Goal: Task Accomplishment & Management: Use online tool/utility

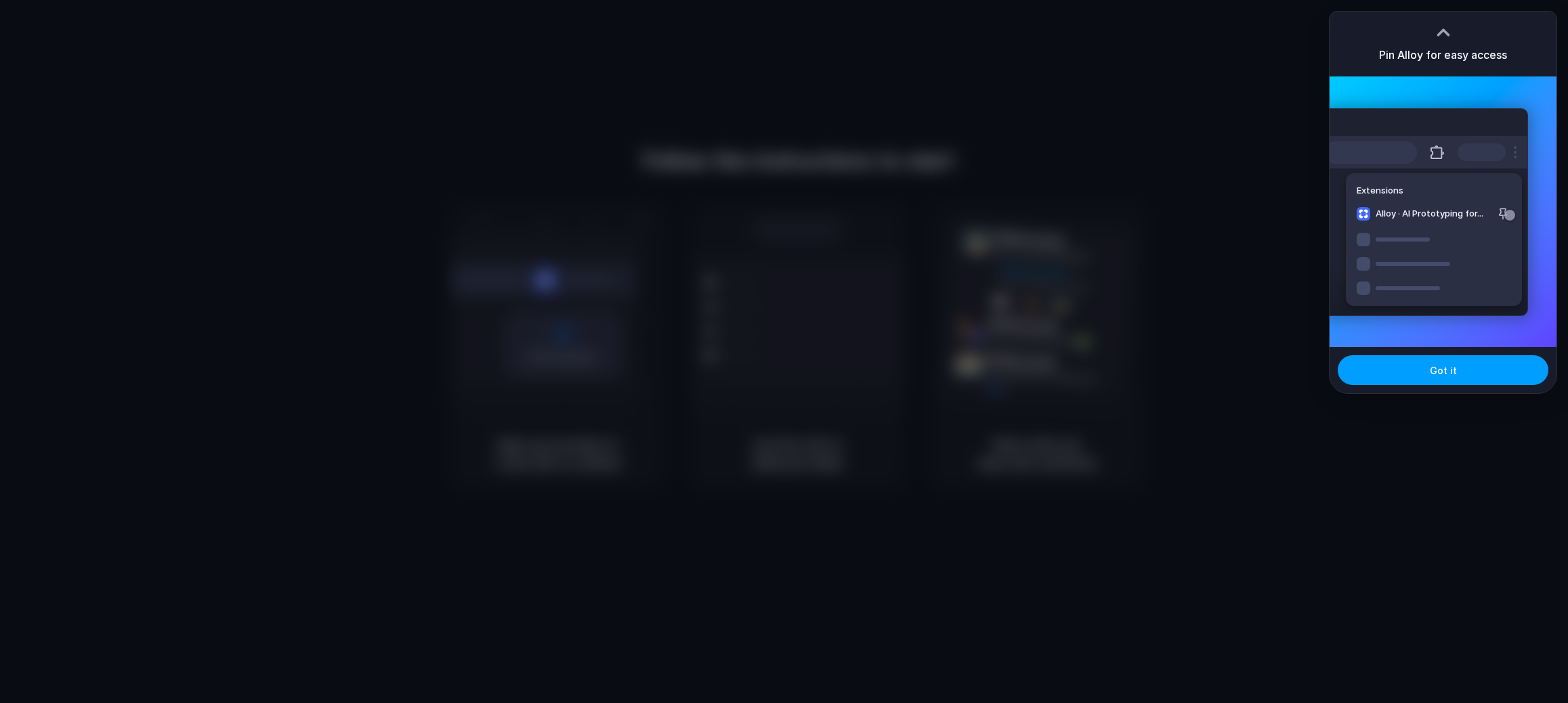
click at [1455, 376] on button "Got it" at bounding box center [1443, 370] width 210 height 30
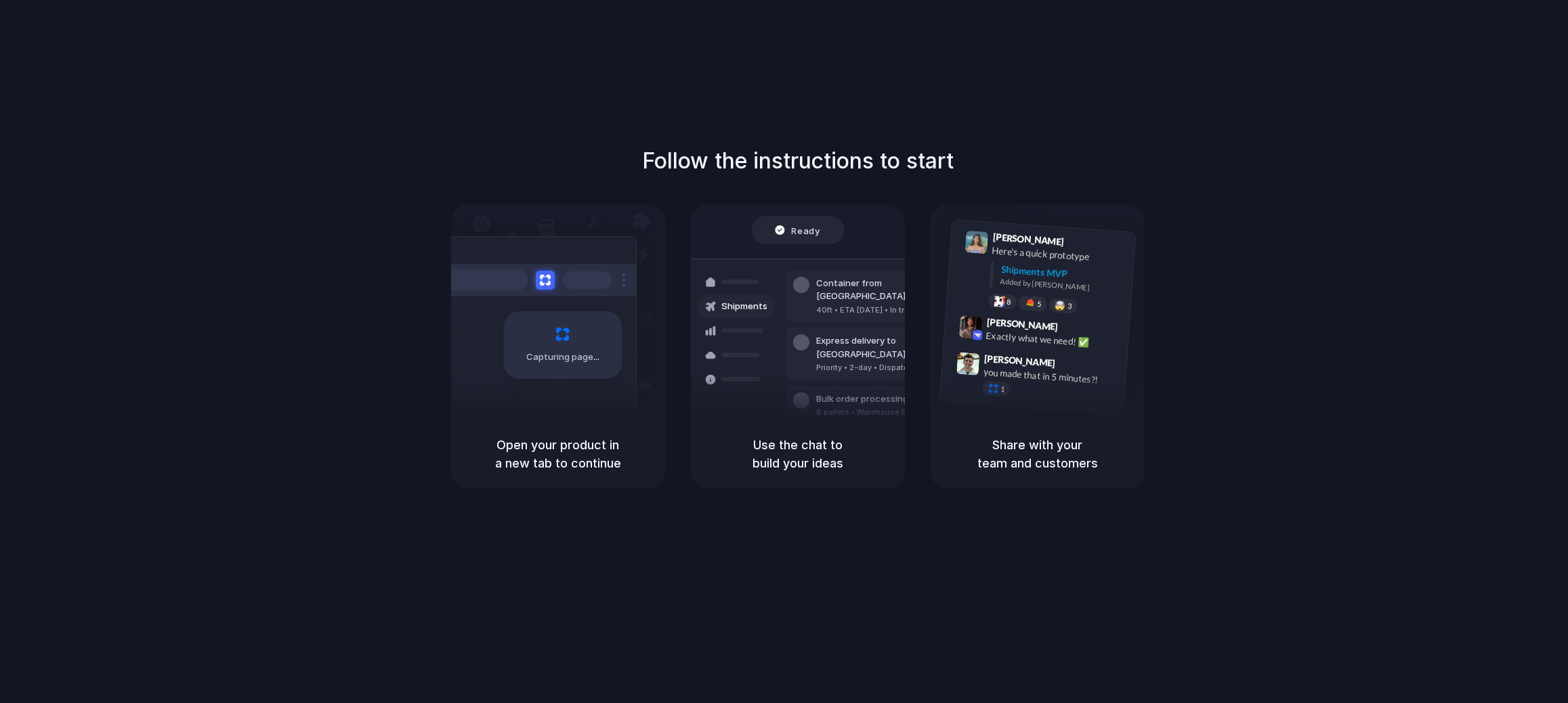
click at [1028, 109] on div "Follow the instructions to start Capturing page Open your product in a new tab …" at bounding box center [797, 365] width 1594 height 730
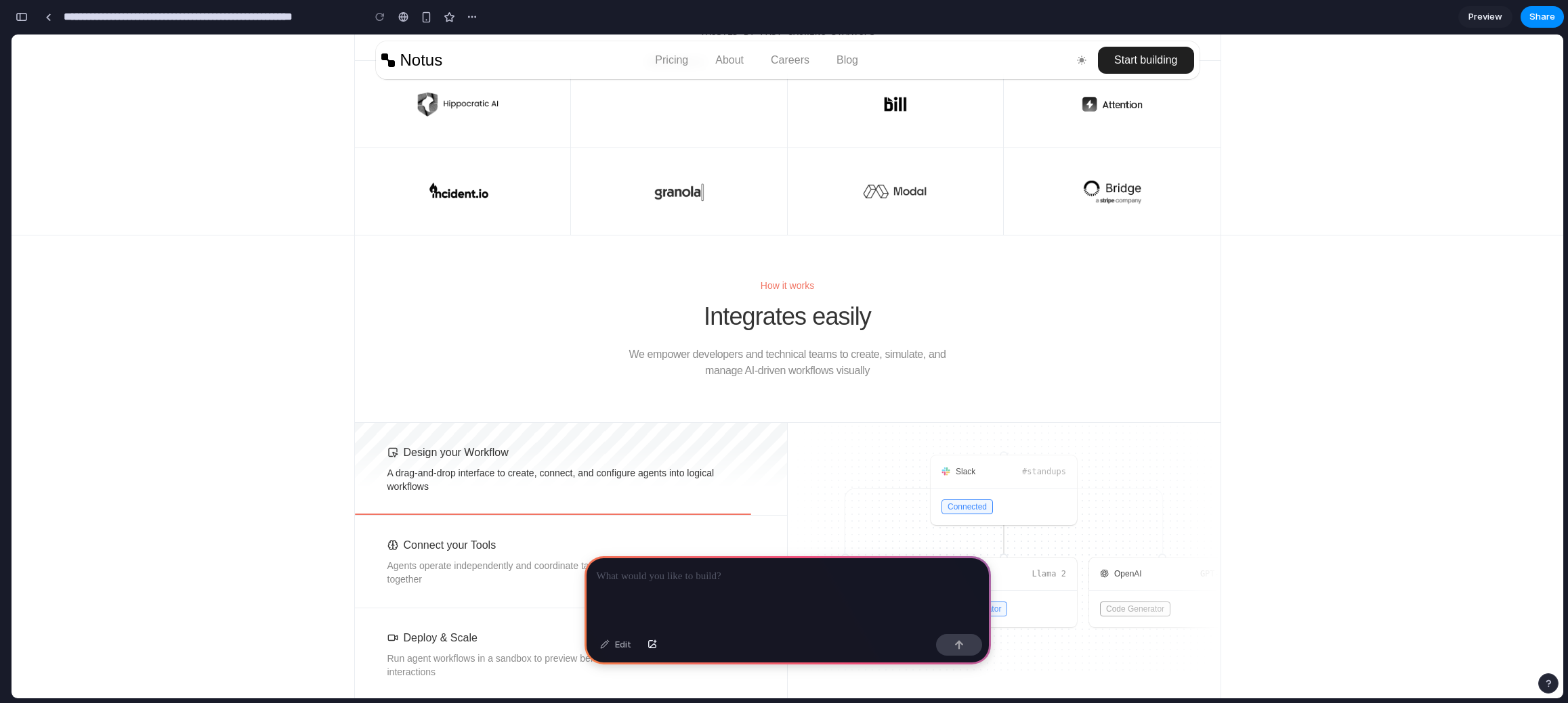
scroll to position [1126, 0]
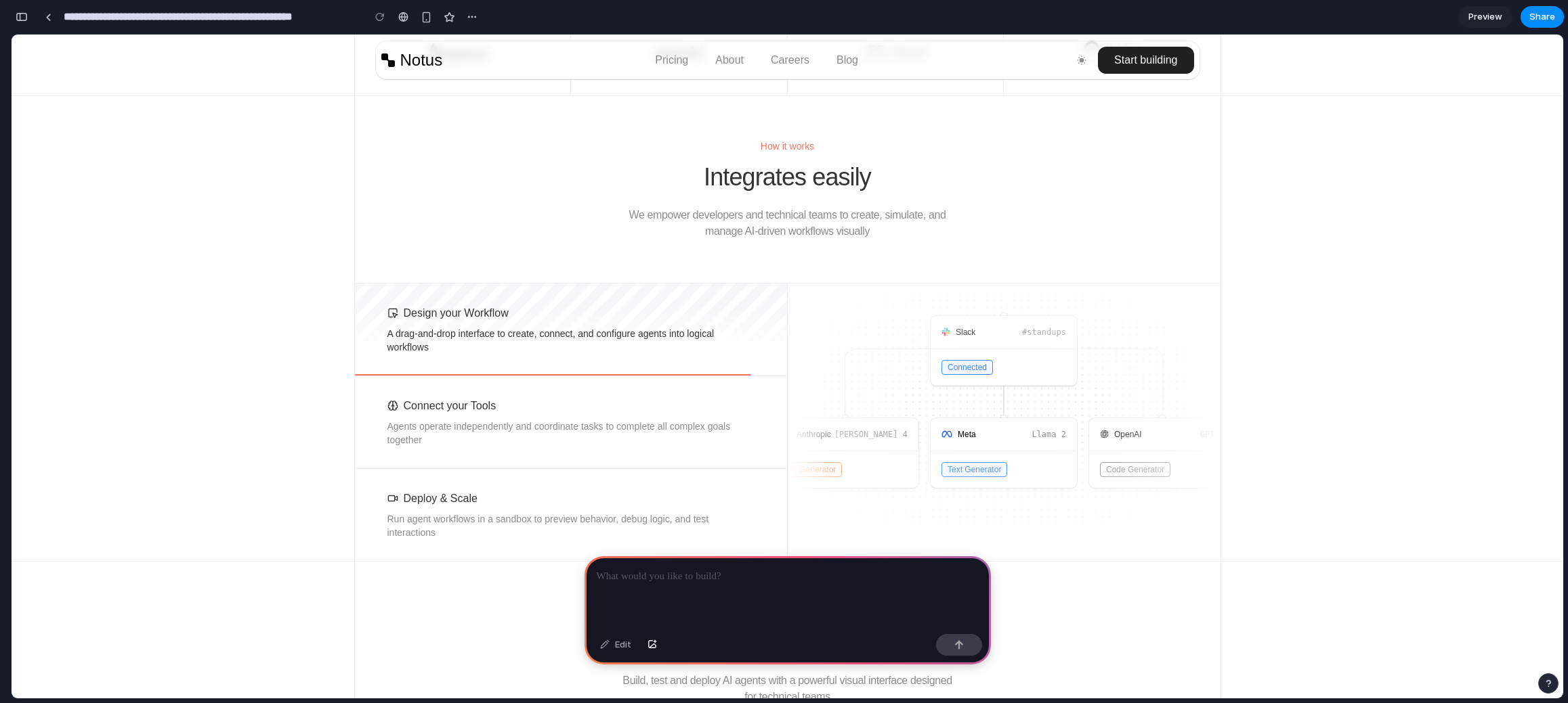
click at [505, 340] on p "A drag-and-drop interface to create, connect, and configure agents into logical…" at bounding box center [570, 340] width 367 height 27
click at [476, 496] on button "Deploy & Scale Run agent workflows in a sandbox to preview behavior, debug logi…" at bounding box center [570, 515] width 432 height 92
click at [509, 425] on p "Agents operate independently and coordinate tasks to complete all complex goals…" at bounding box center [570, 432] width 367 height 27
click at [431, 17] on div "button" at bounding box center [426, 17] width 11 height 11
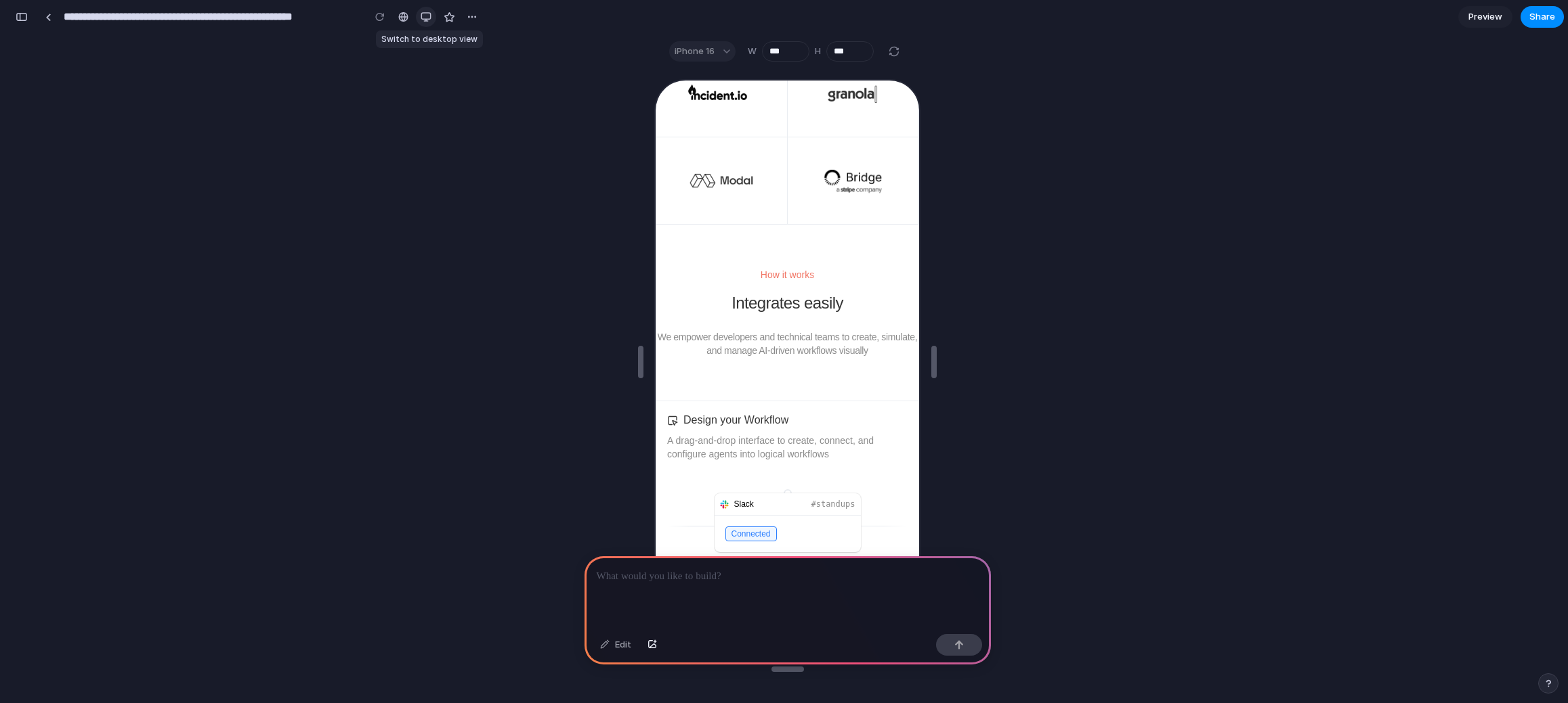
scroll to position [700, 0]
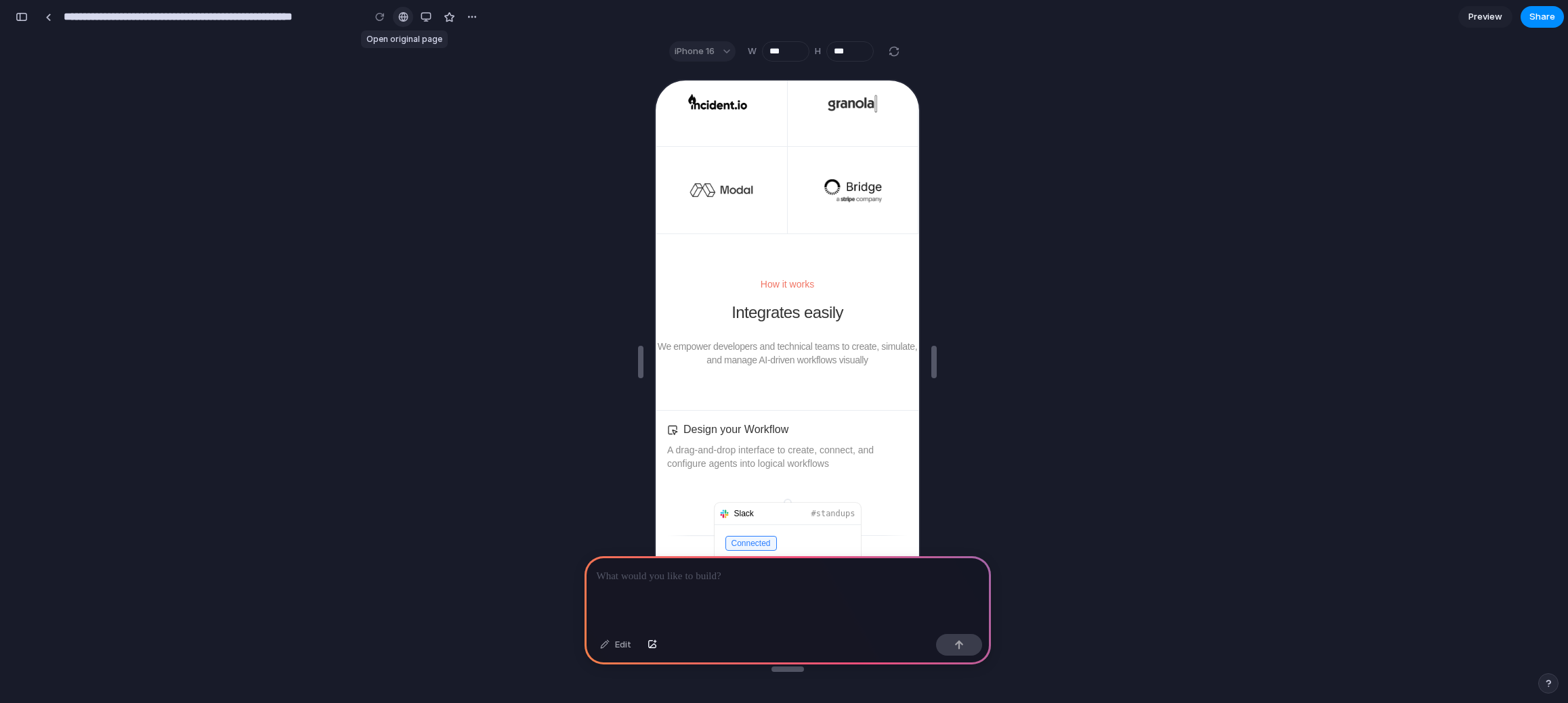
click at [401, 20] on div at bounding box center [404, 17] width 11 height 11
click at [428, 11] on div "button" at bounding box center [426, 17] width 11 height 11
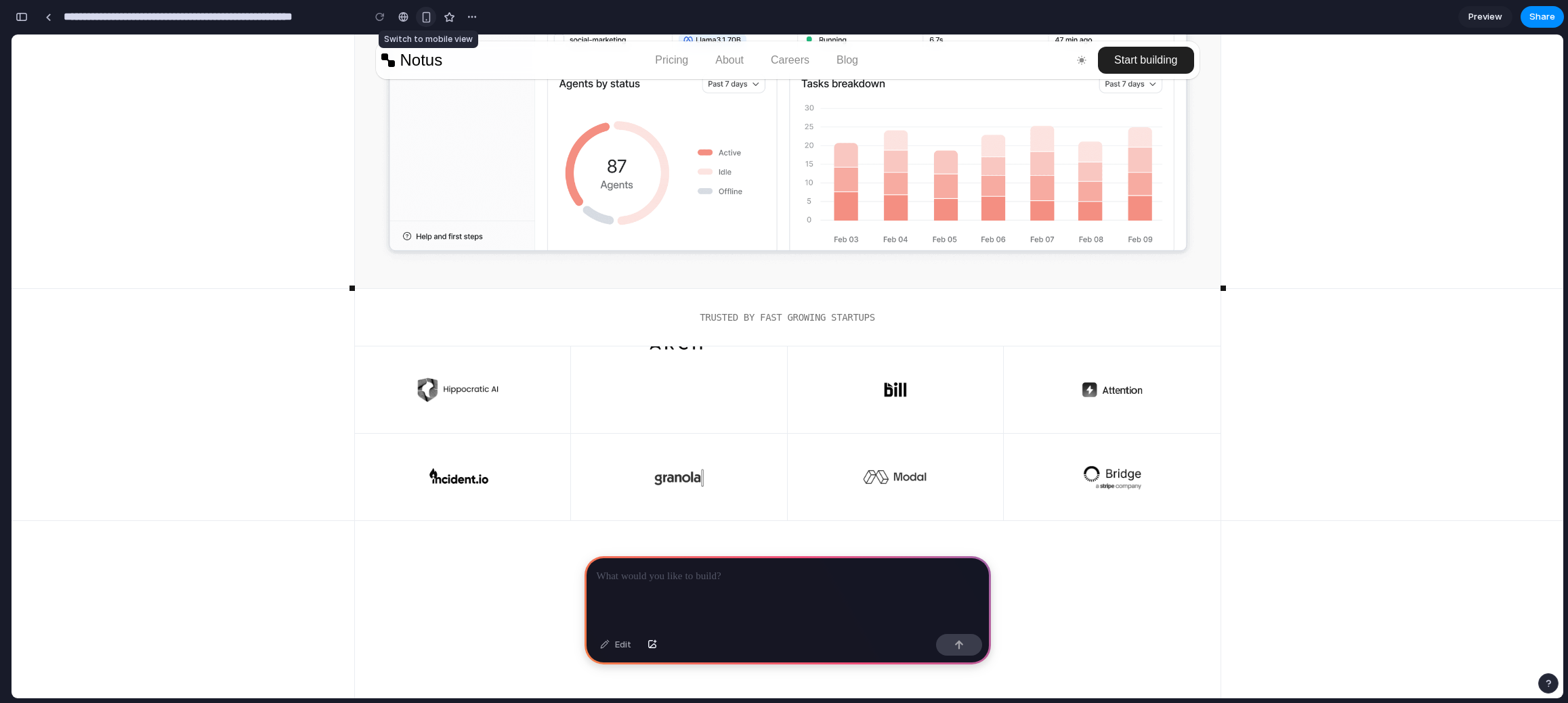
scroll to position [1126, 0]
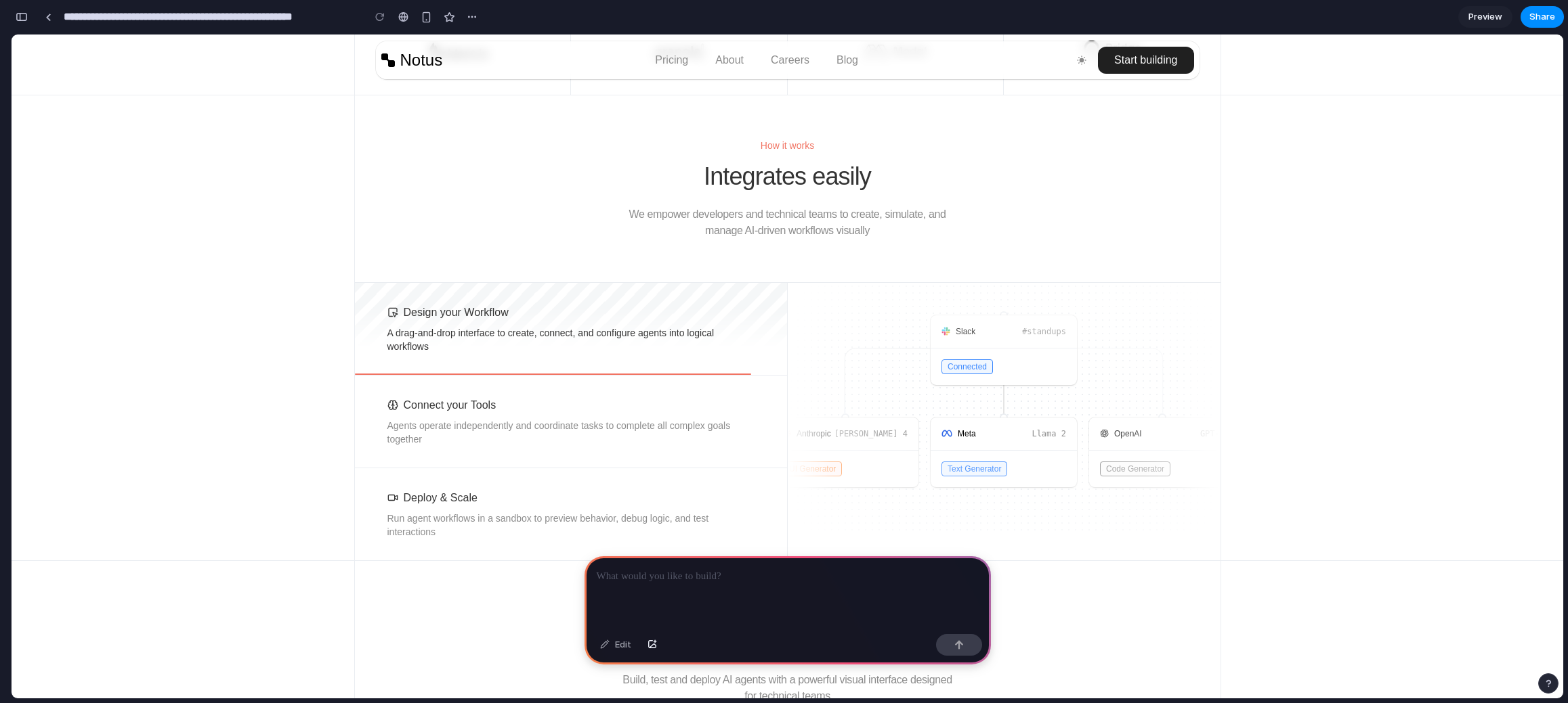
click at [694, 586] on div at bounding box center [788, 592] width 406 height 73
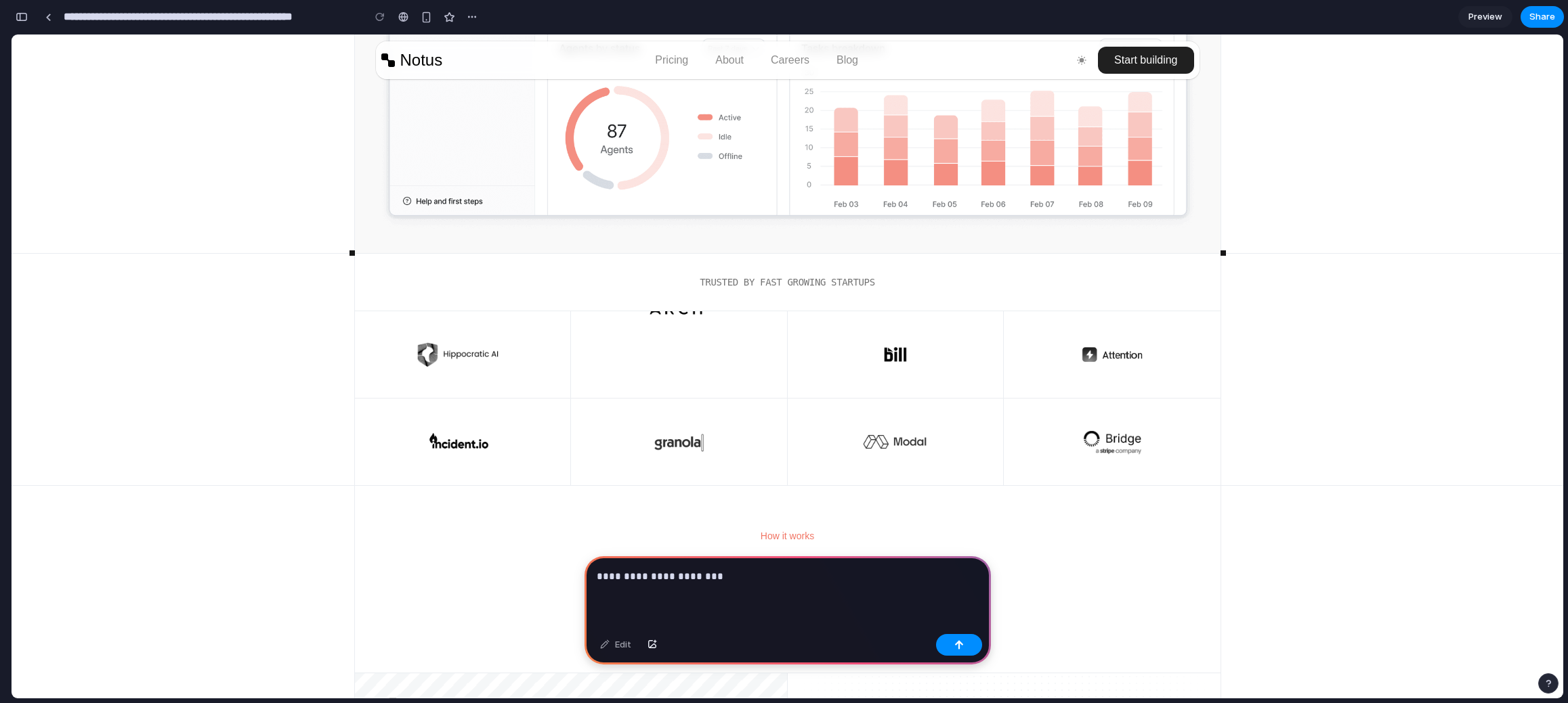
scroll to position [1152, 0]
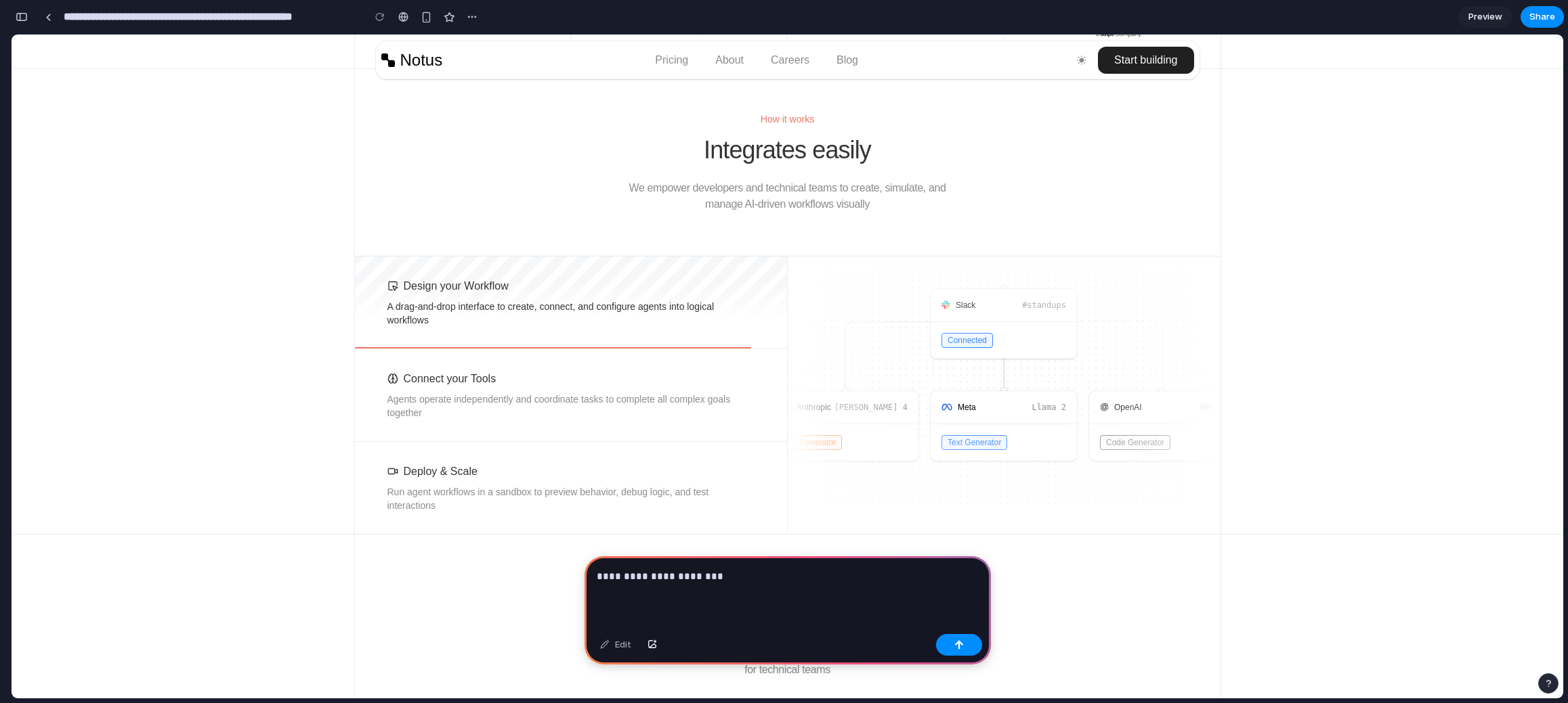
click at [446, 323] on p "A drag-and-drop interface to create, connect, and configure agents into logical…" at bounding box center [570, 313] width 367 height 27
click at [659, 496] on p "Run agent workflows in a sandbox to preview behavior, debug logic, and test int…" at bounding box center [570, 498] width 367 height 27
click at [753, 590] on div "**********" at bounding box center [788, 592] width 406 height 73
click at [898, 577] on p "**********" at bounding box center [785, 576] width 377 height 17
click at [962, 651] on button "button" at bounding box center [958, 644] width 46 height 22
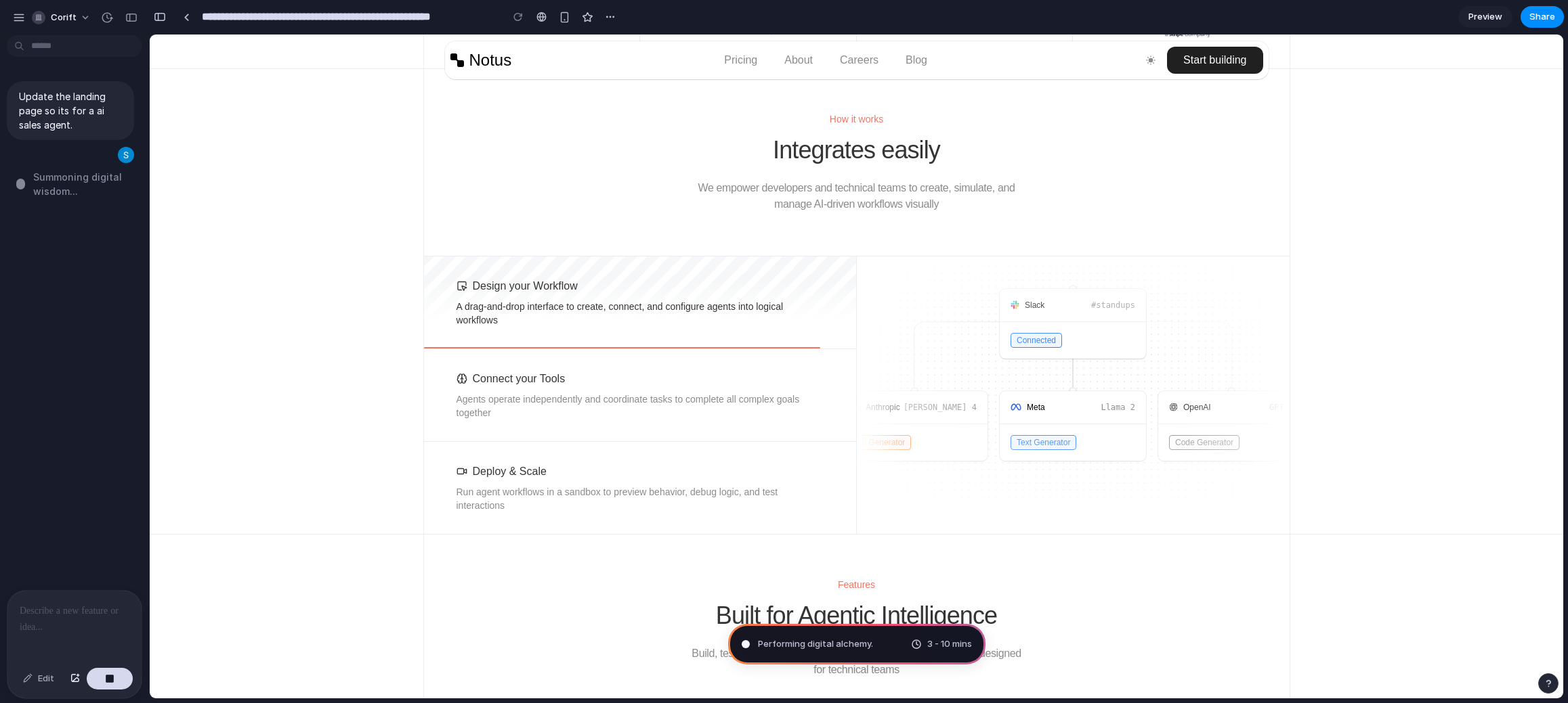
scroll to position [0, 0]
click at [82, 23] on button "corift" at bounding box center [61, 18] width 71 height 22
drag, startPoint x: 276, startPoint y: 219, endPoint x: 257, endPoint y: 216, distance: 19.2
click at [274, 218] on div "Settings Invite members Change theme Sign out" at bounding box center [784, 351] width 1568 height 703
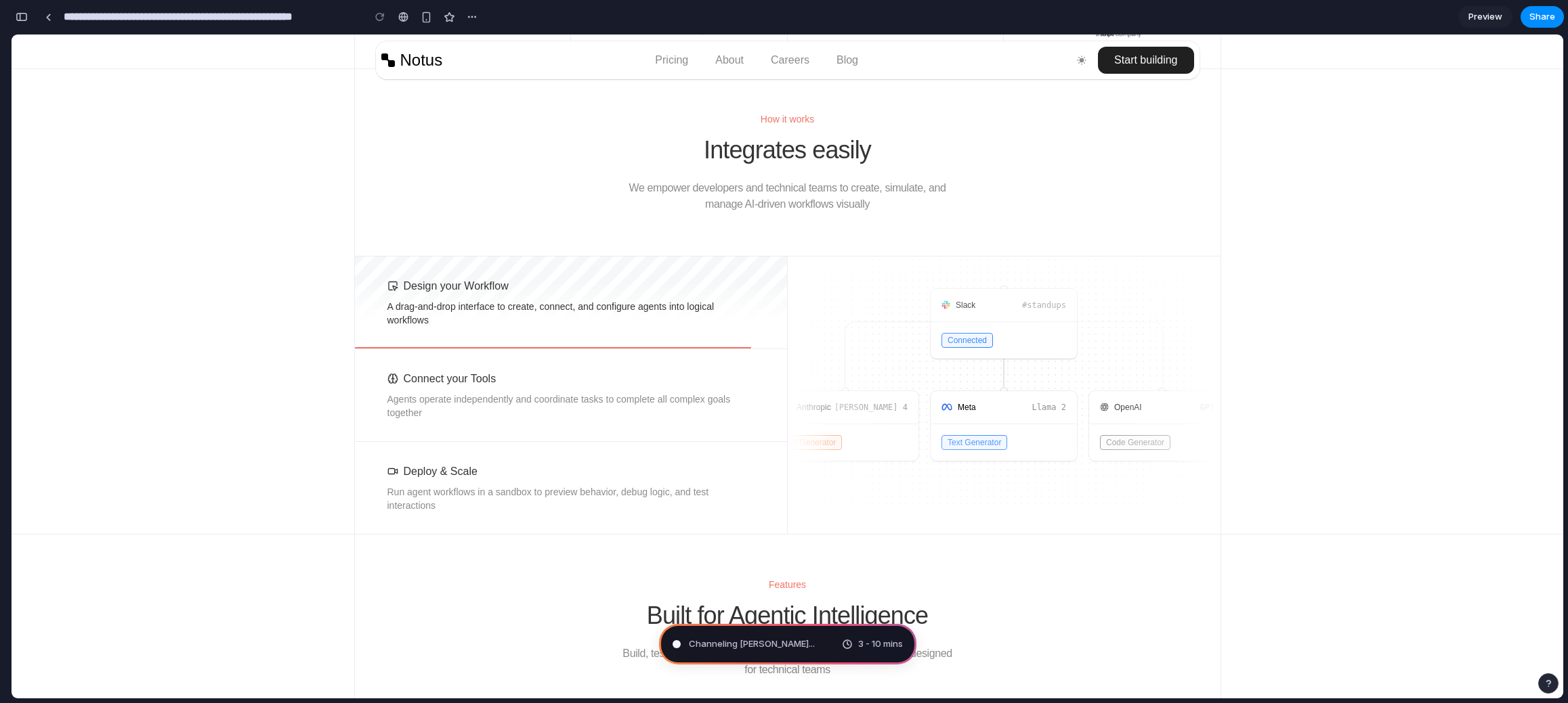
click at [27, 20] on button "button" at bounding box center [21, 17] width 22 height 22
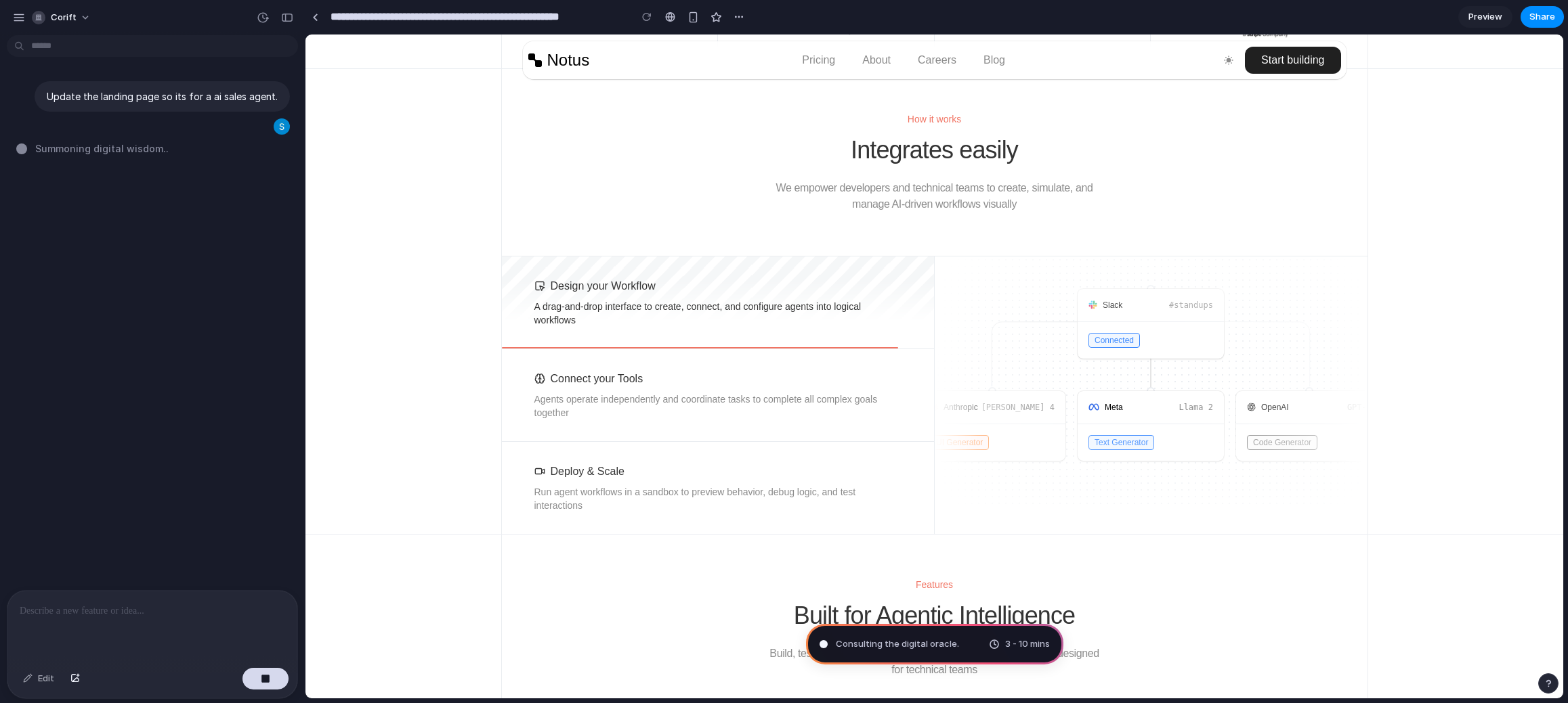
click at [686, 432] on button "Connect your Tools Agents operate independently and coordinate tasks to complet…" at bounding box center [717, 396] width 432 height 93
click at [689, 13] on div "button" at bounding box center [693, 17] width 11 height 11
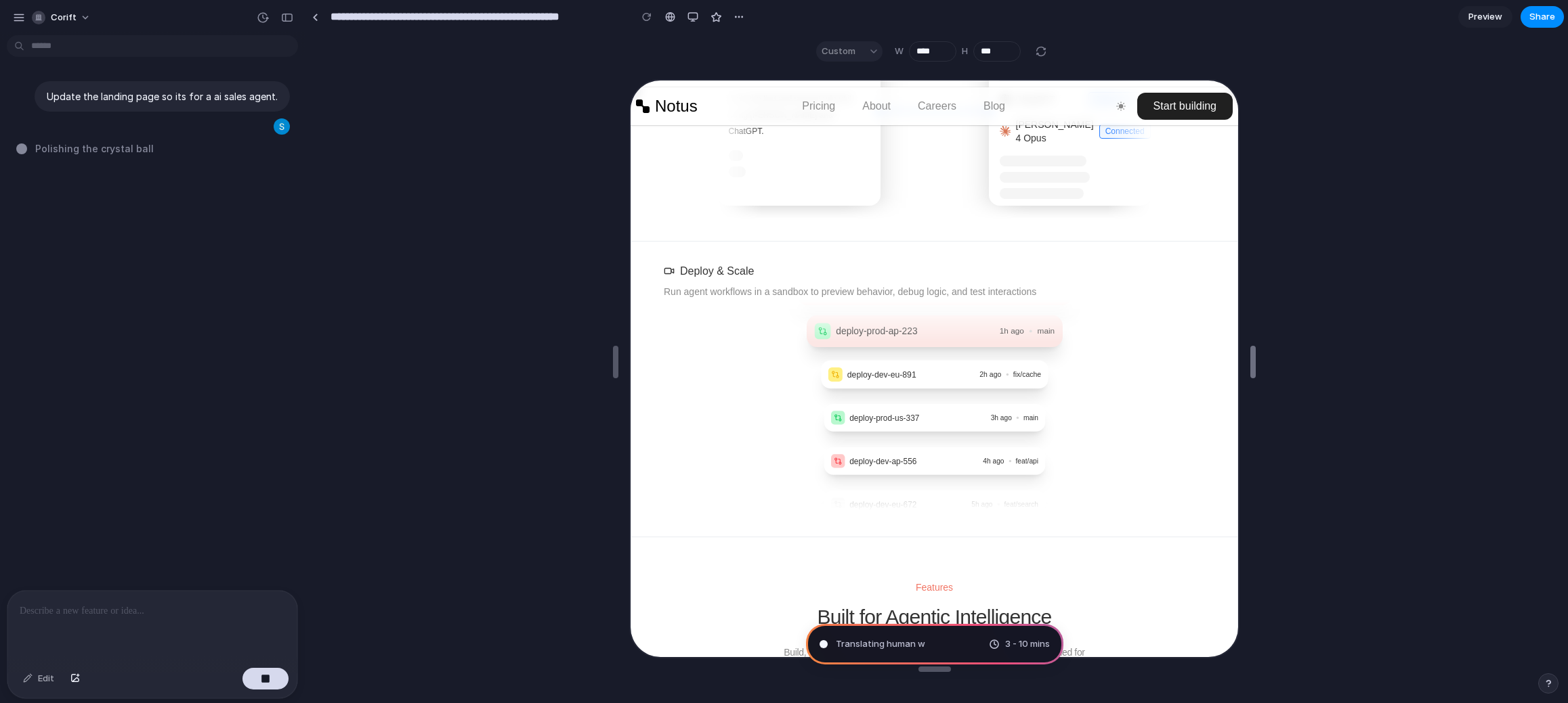
scroll to position [1721, 0]
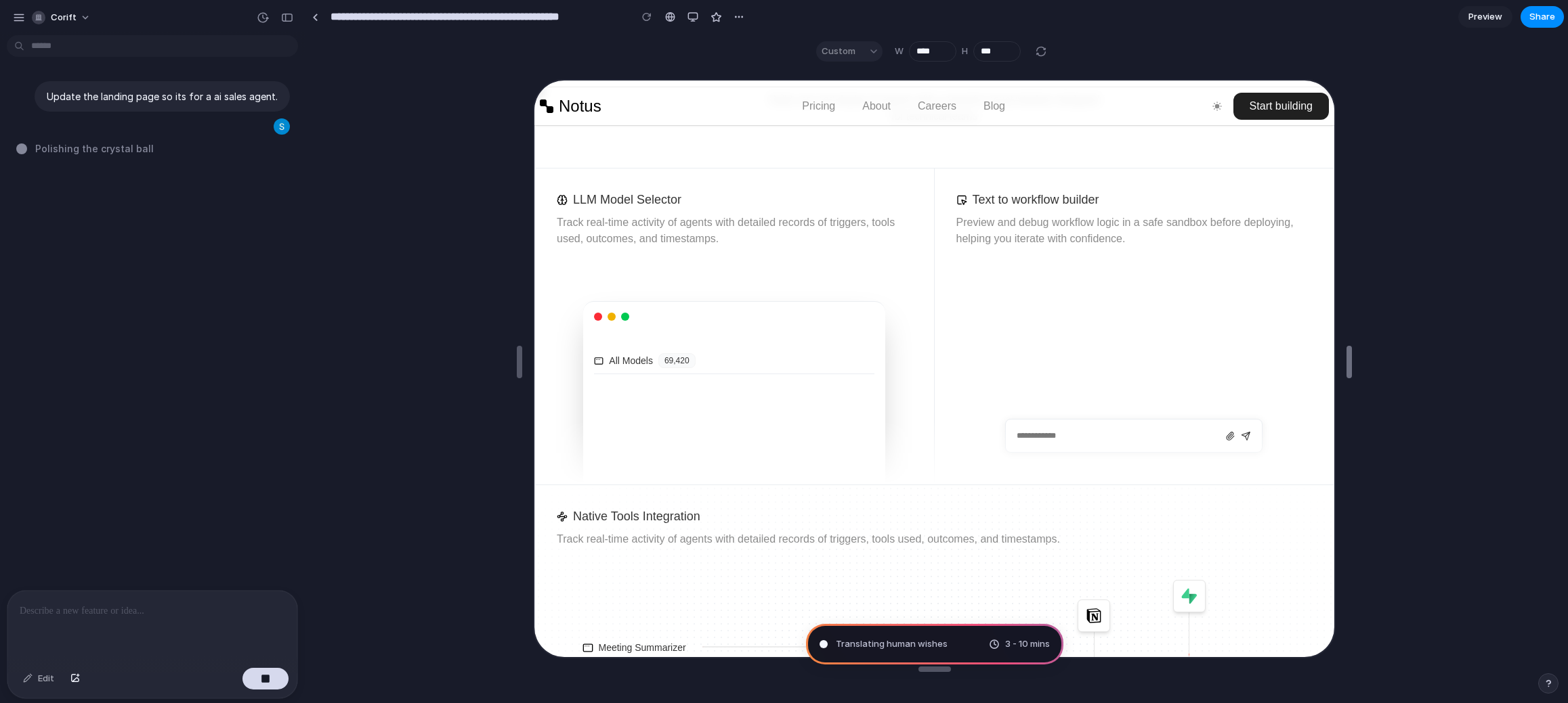
type input "****"
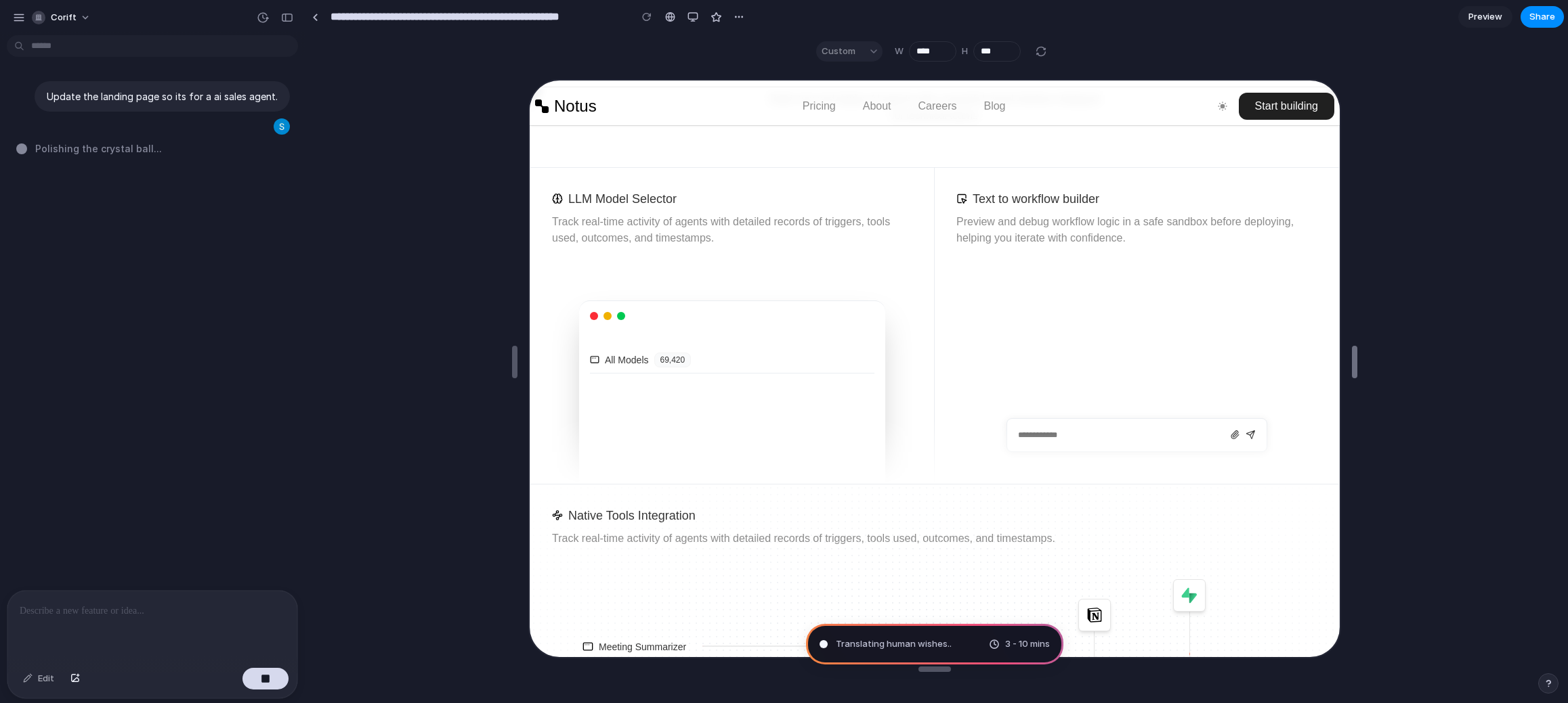
drag, startPoint x: 1085, startPoint y: 365, endPoint x: 1392, endPoint y: 341, distance: 307.9
click at [1567, 380] on html "**********" at bounding box center [784, 351] width 1568 height 703
click at [695, 13] on div "button" at bounding box center [693, 17] width 11 height 11
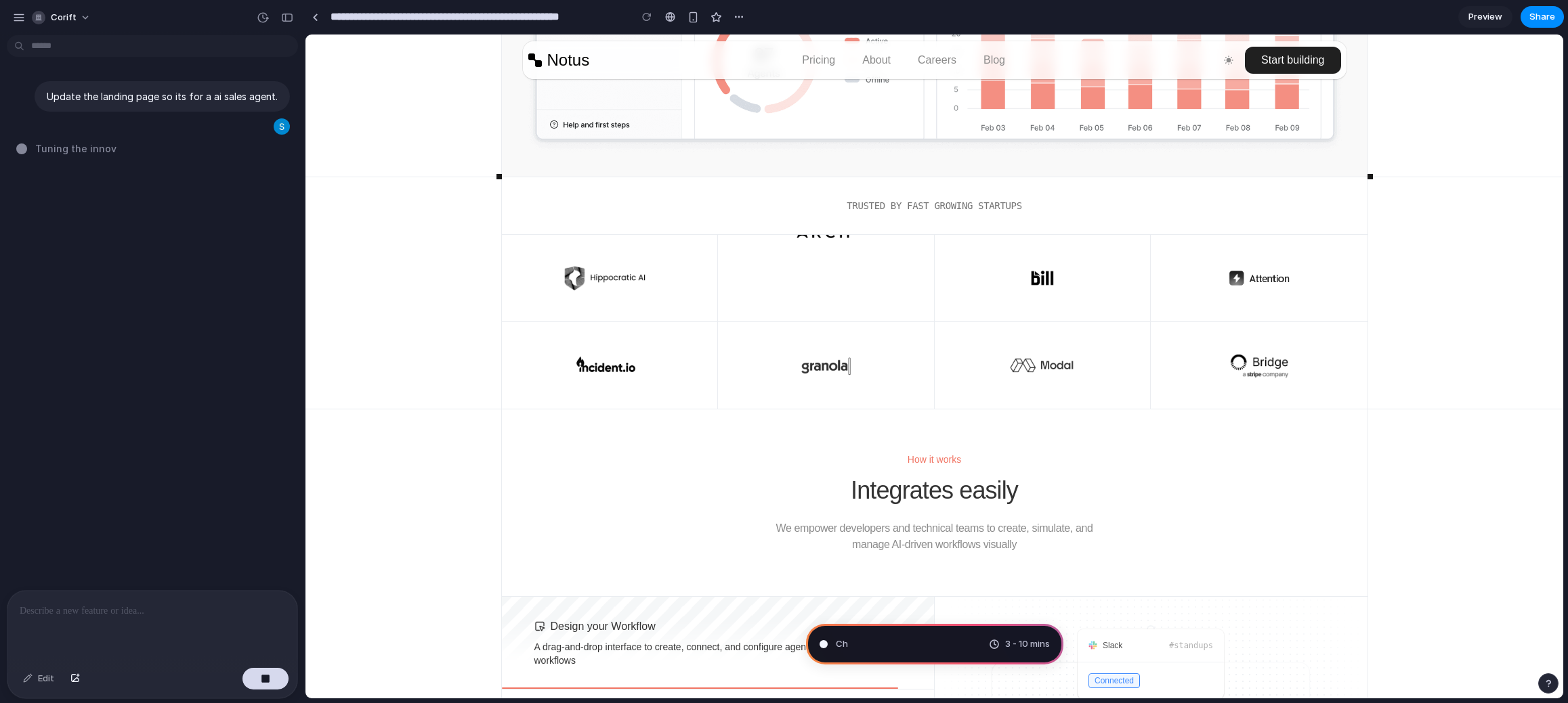
scroll to position [0, 0]
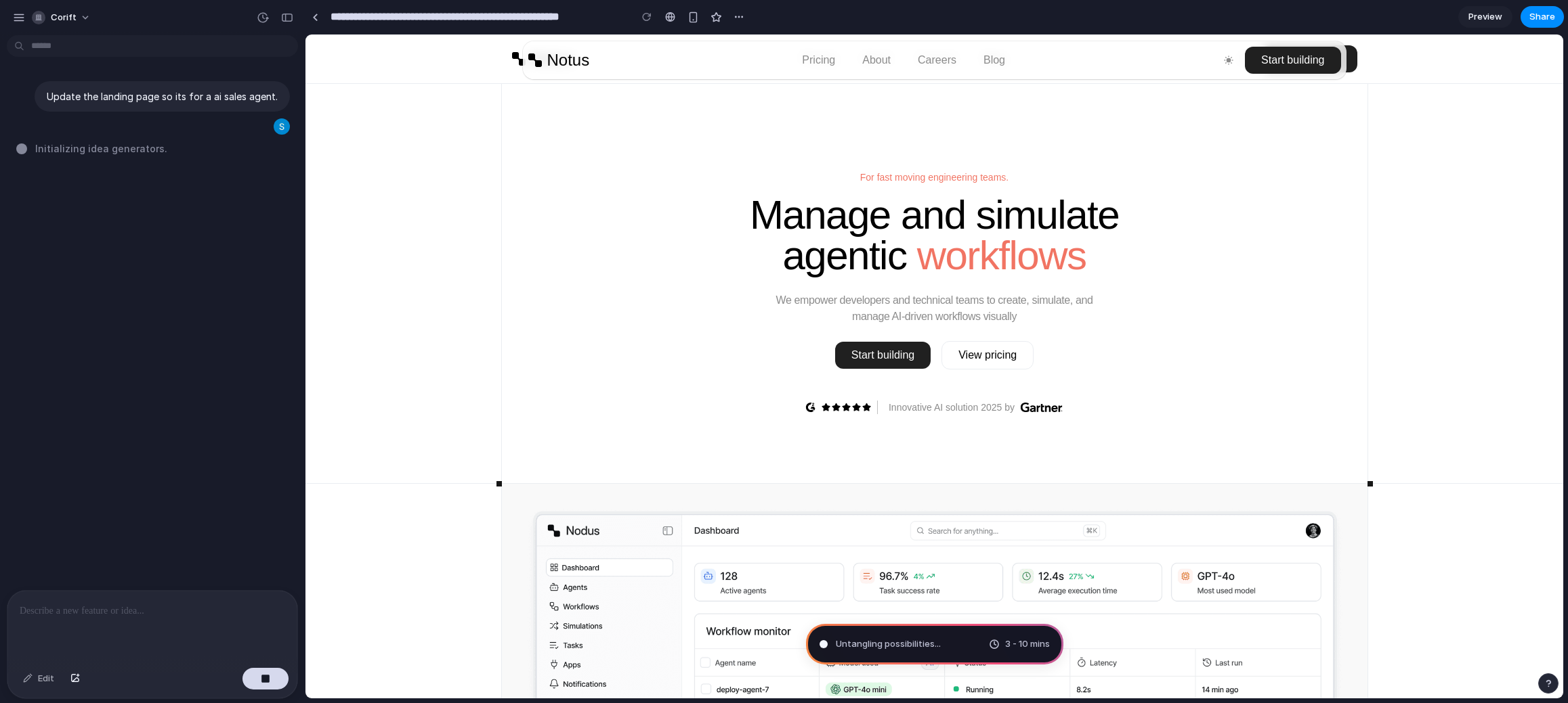
click at [872, 647] on span "Untangling possibilities ..." at bounding box center [888, 643] width 105 height 13
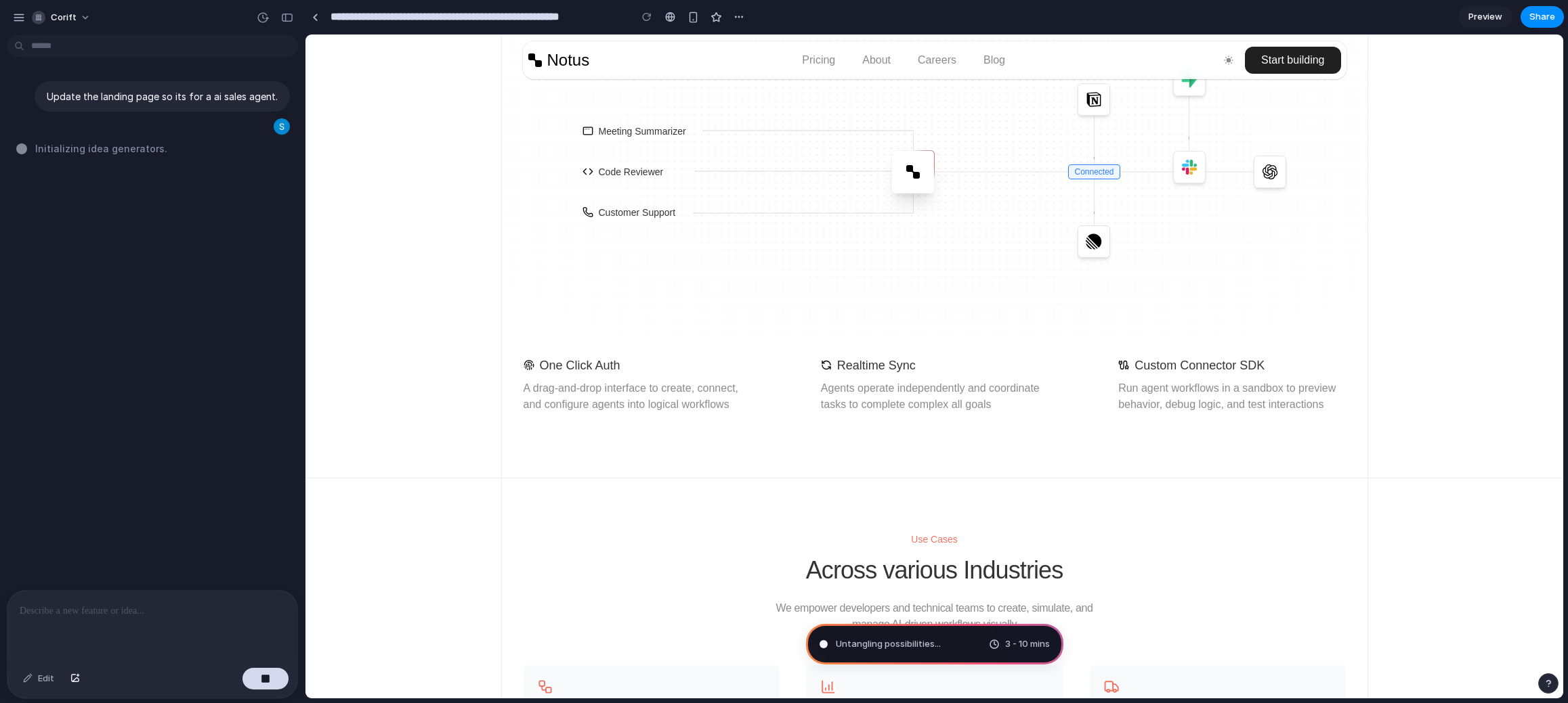
scroll to position [2361, 0]
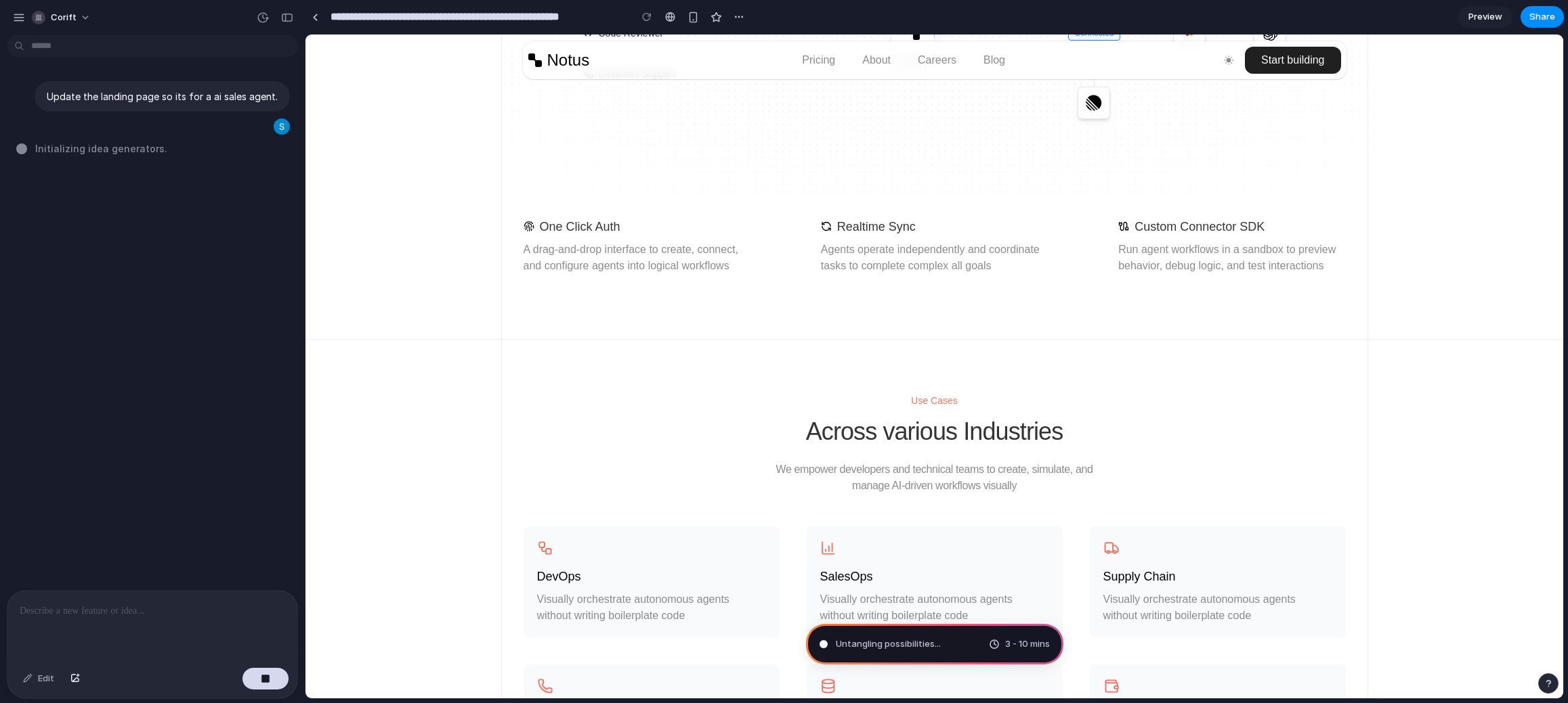
click at [1480, 18] on span "Preview" at bounding box center [1485, 17] width 34 height 13
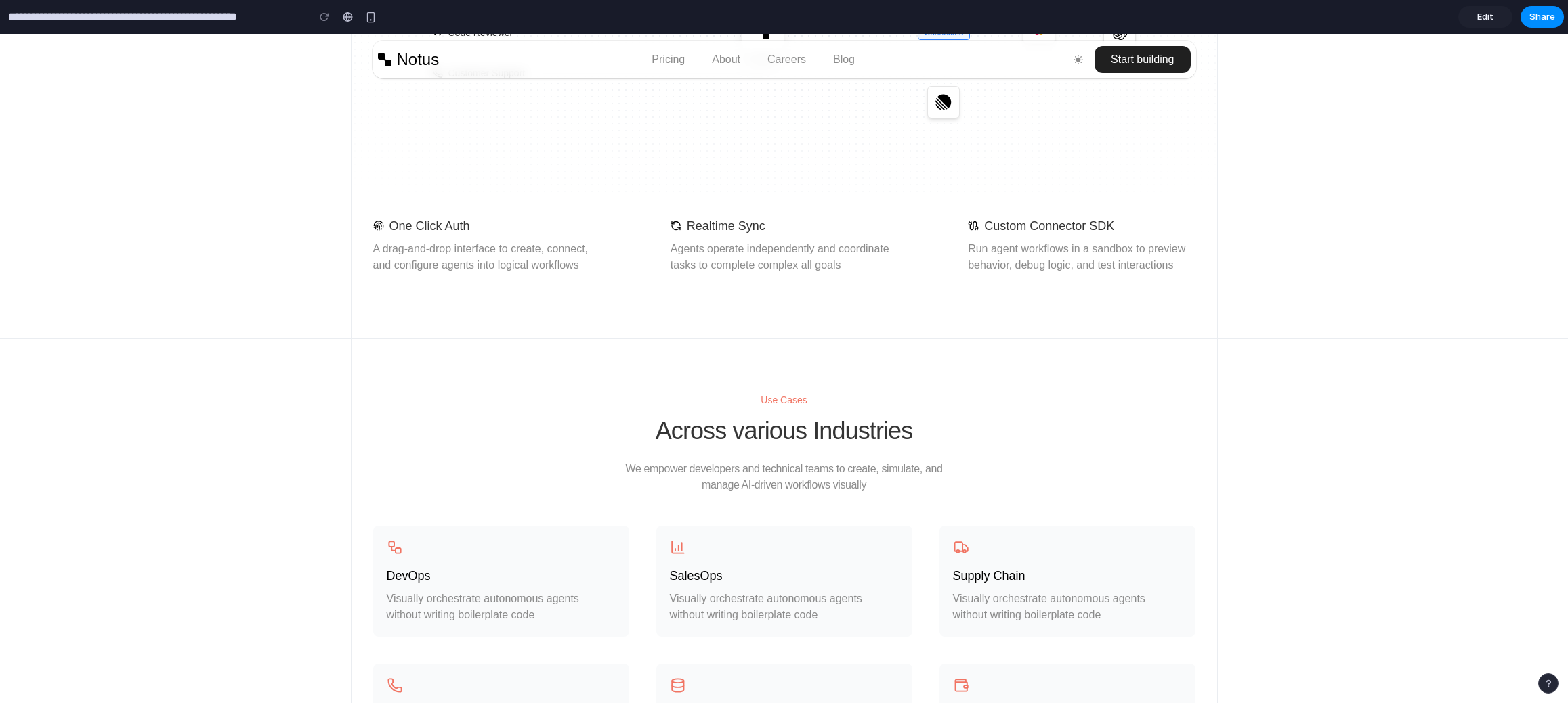
click at [1480, 18] on span "Edit" at bounding box center [1485, 17] width 17 height 13
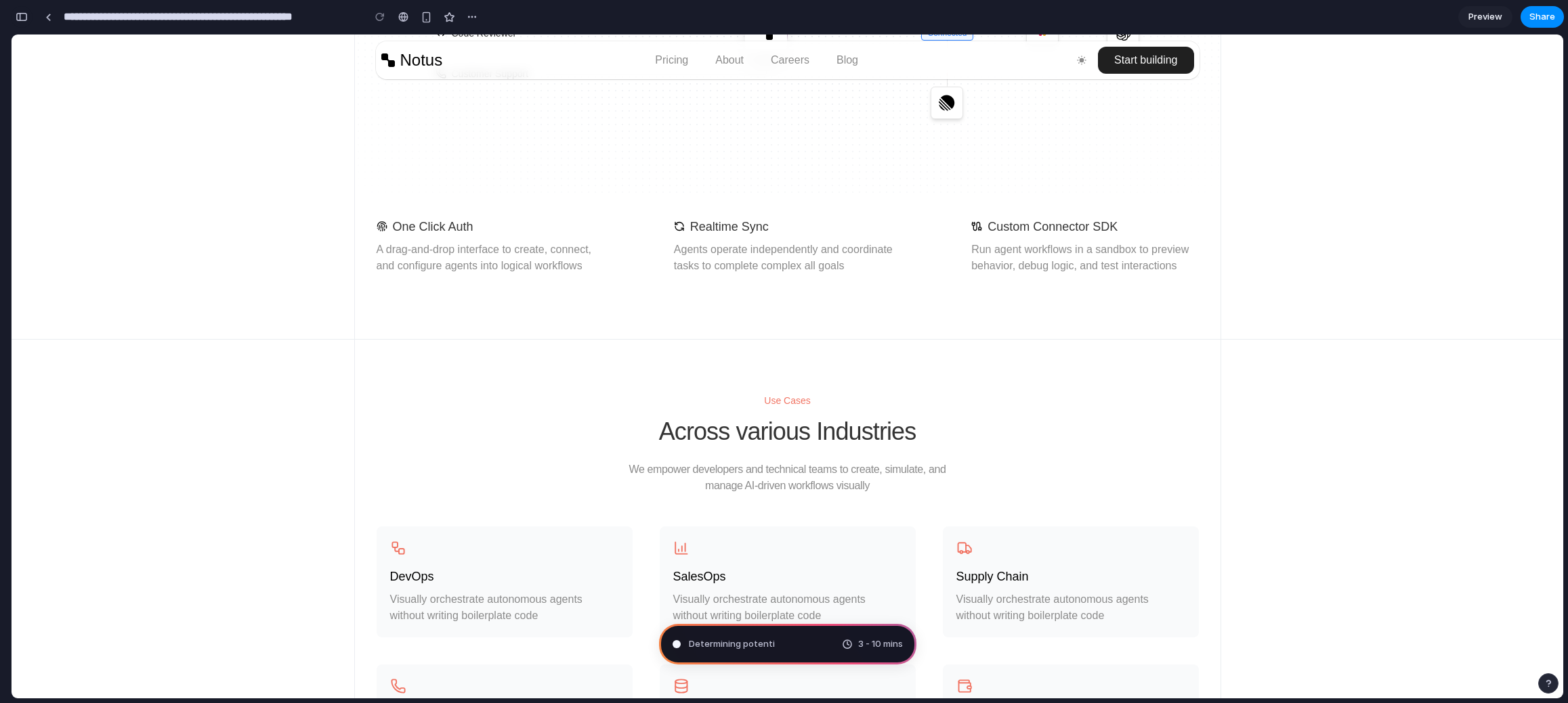
click at [18, 15] on div "button" at bounding box center [22, 17] width 12 height 10
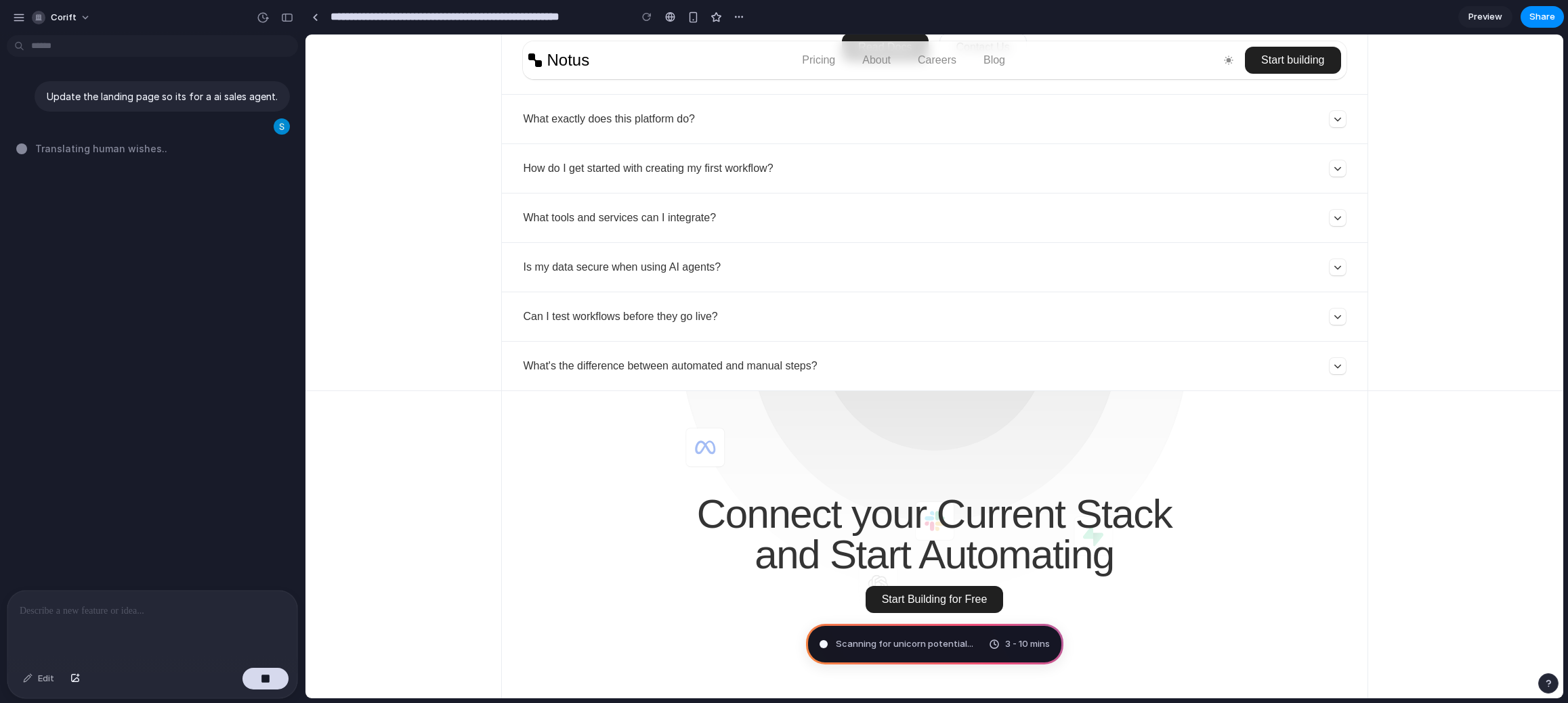
scroll to position [5830, 0]
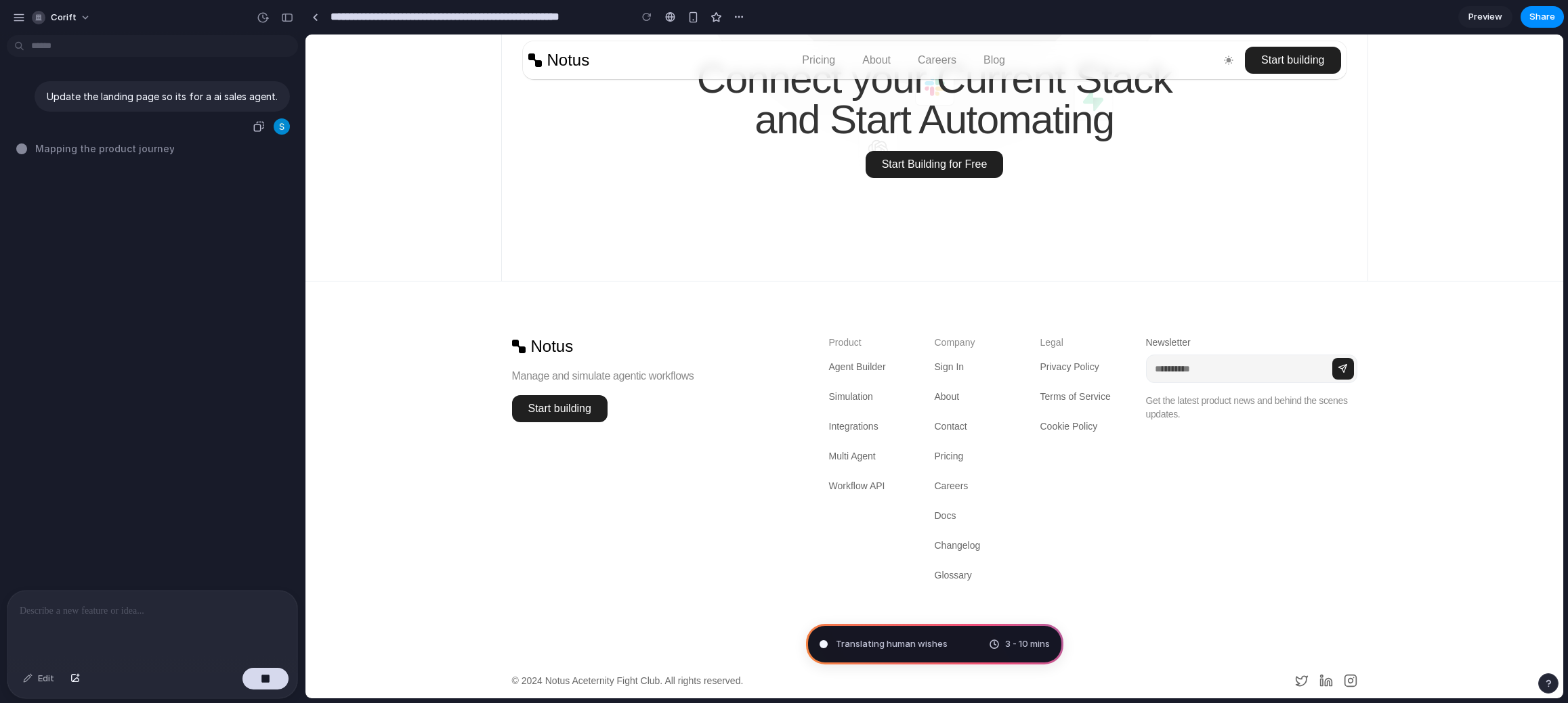
drag, startPoint x: 152, startPoint y: 127, endPoint x: 273, endPoint y: 120, distance: 121.2
click at [153, 126] on div "Update the landing page so its for a ai sales agent." at bounding box center [148, 109] width 283 height 55
click at [273, 125] on div at bounding box center [281, 126] width 17 height 17
click at [68, 23] on span "corift" at bounding box center [63, 17] width 25 height 13
click at [151, 108] on span "Light" at bounding box center [161, 112] width 22 height 13
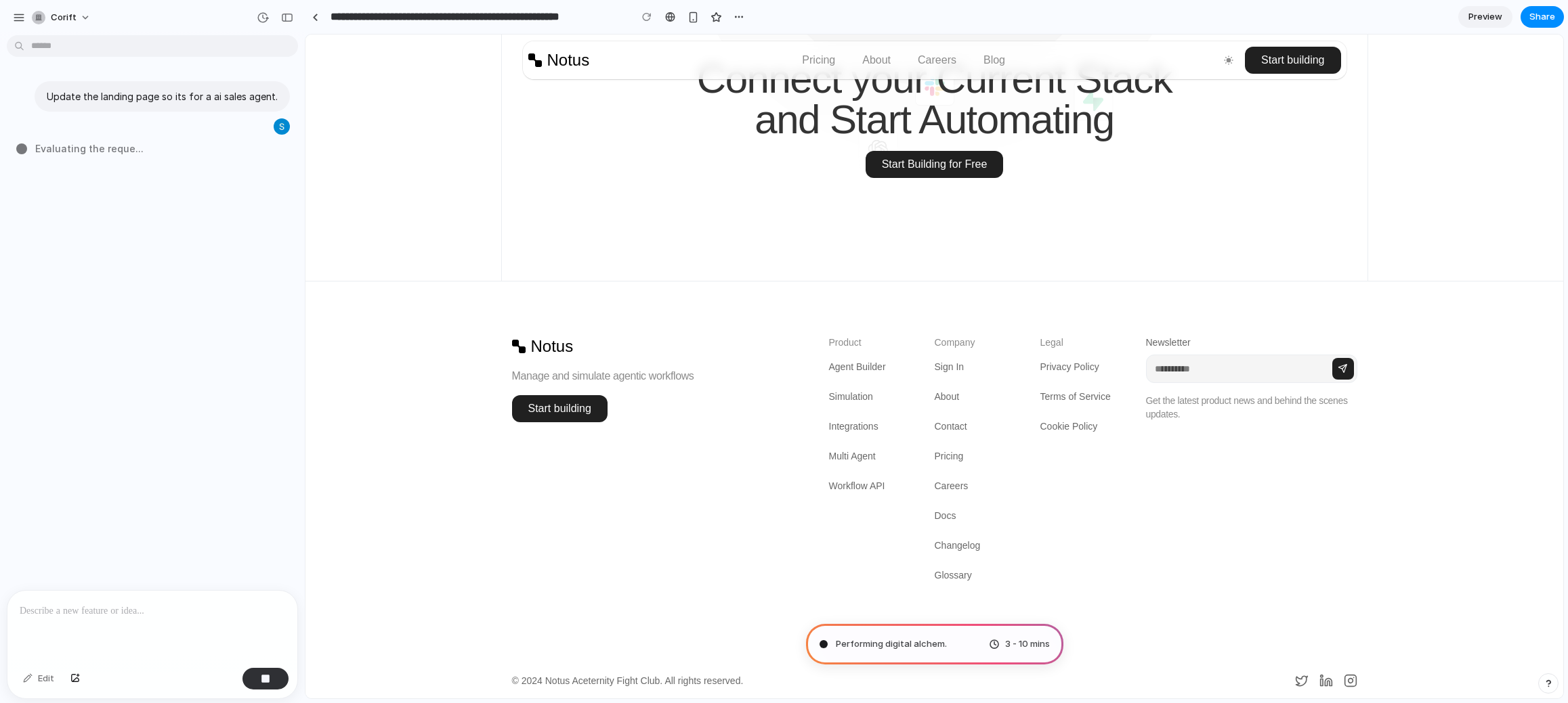
type input "**********"
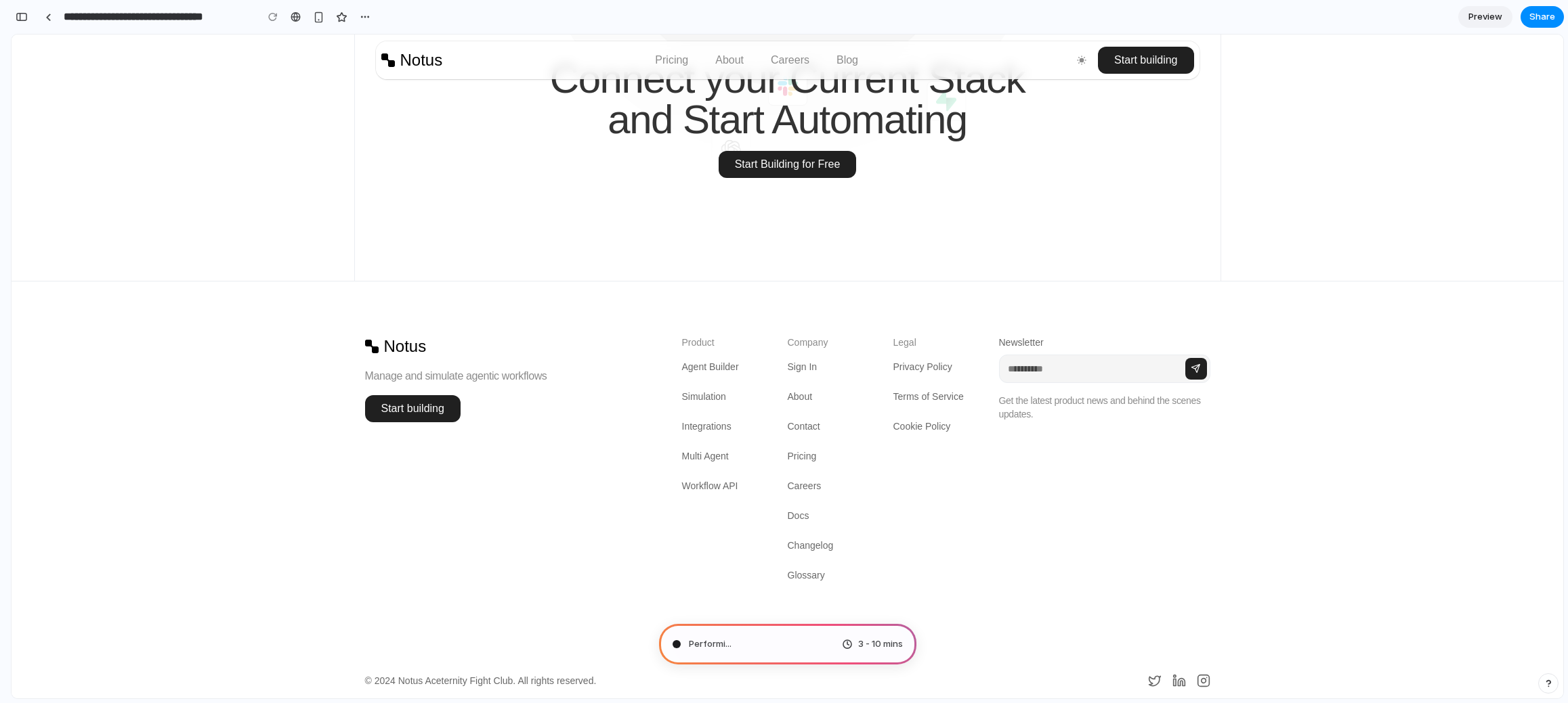
scroll to position [305, 0]
click at [28, 16] on button "button" at bounding box center [21, 17] width 22 height 22
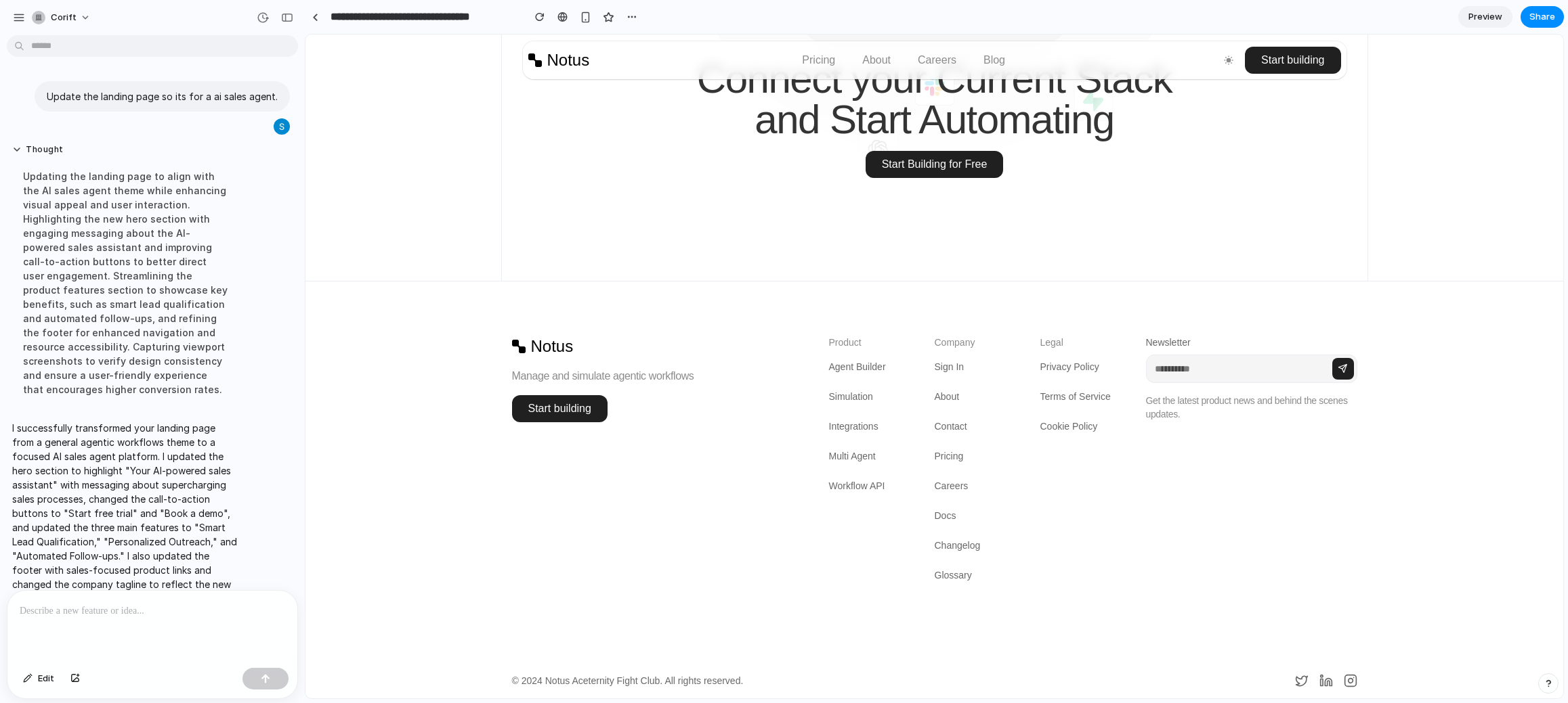
scroll to position [20, 0]
